Goal: Task Accomplishment & Management: Use online tool/utility

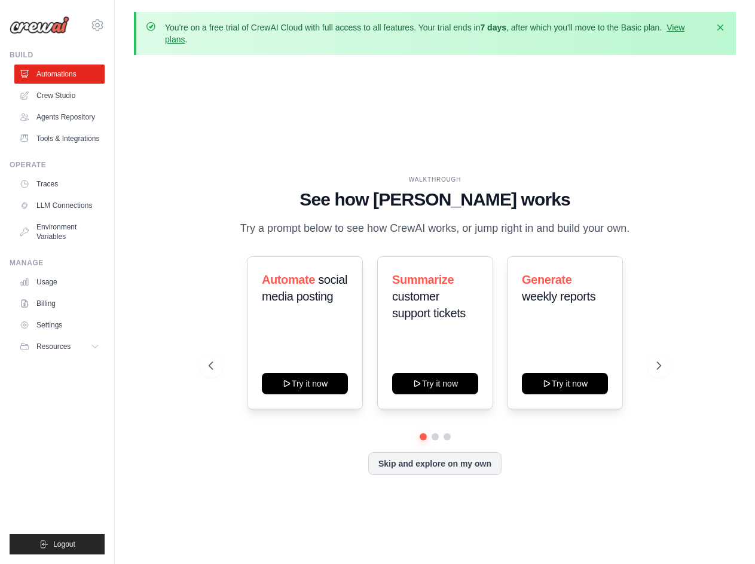
click at [361, 77] on div "WALKTHROUGH See how [PERSON_NAME] works Try a prompt below to see how [PERSON_N…" at bounding box center [435, 335] width 602 height 540
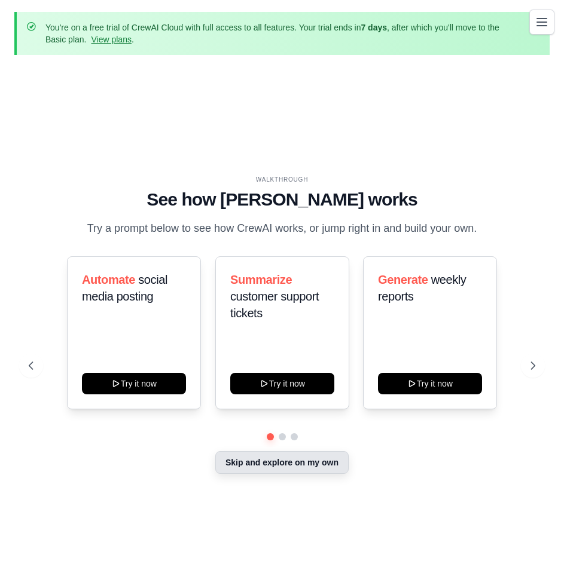
drag, startPoint x: 269, startPoint y: 462, endPoint x: 313, endPoint y: 470, distance: 45.0
click at [269, 462] on button "Skip and explore on my own" at bounding box center [281, 462] width 133 height 23
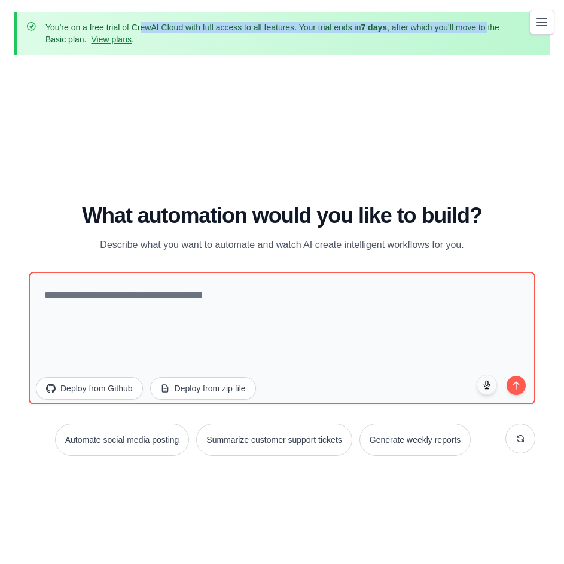
drag, startPoint x: 66, startPoint y: 28, endPoint x: 458, endPoint y: 35, distance: 391.7
click at [487, 33] on p "You're on a free trial of CrewAI Cloud with full access to all features. Your t…" at bounding box center [282, 34] width 475 height 24
click at [121, 39] on link "View plans" at bounding box center [111, 40] width 40 height 10
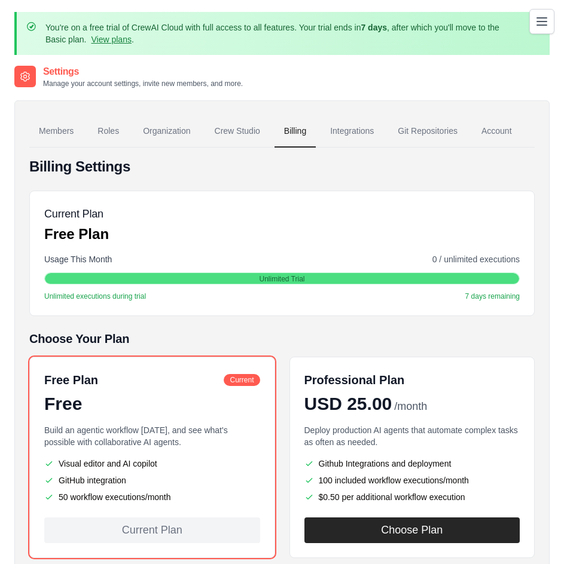
click at [540, 25] on icon "Toggle navigation" at bounding box center [542, 21] width 10 height 7
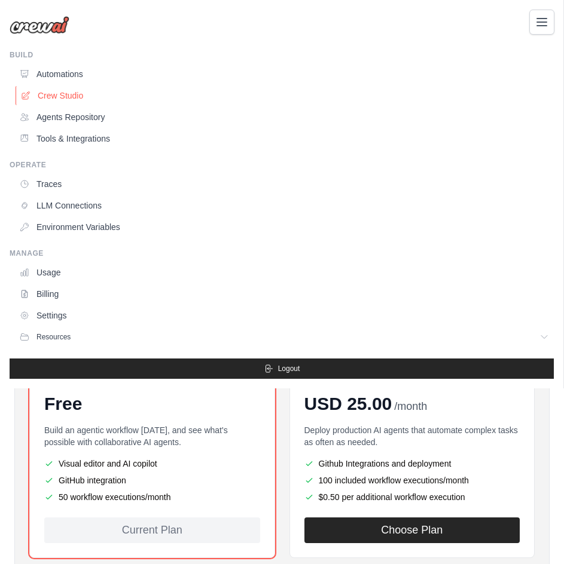
click at [53, 99] on link "Crew Studio" at bounding box center [285, 95] width 539 height 19
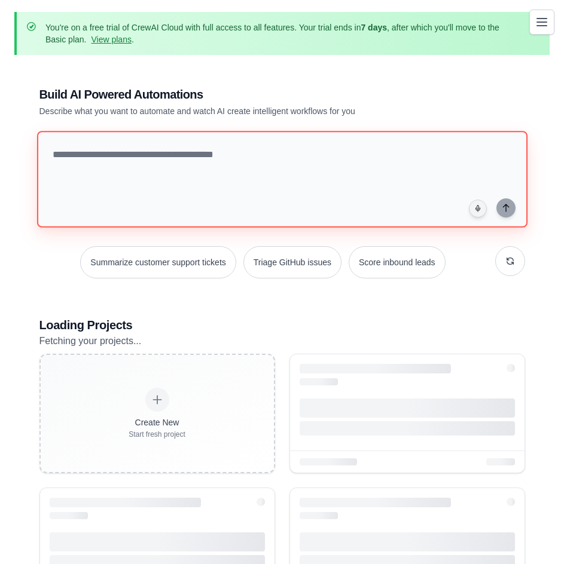
click at [129, 157] on textarea at bounding box center [281, 179] width 490 height 97
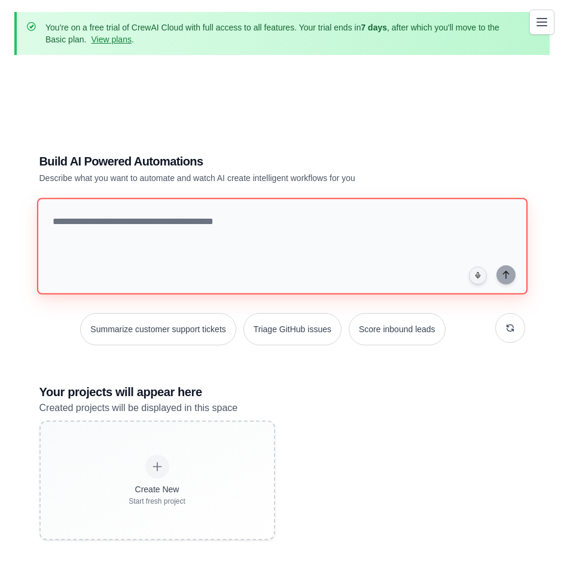
click at [155, 224] on textarea at bounding box center [281, 246] width 490 height 97
